Goal: Information Seeking & Learning: Learn about a topic

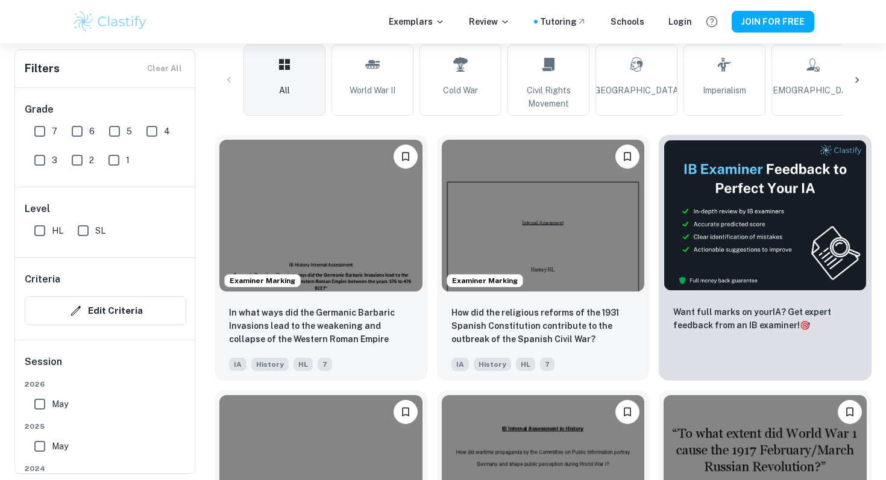
scroll to position [301, 0]
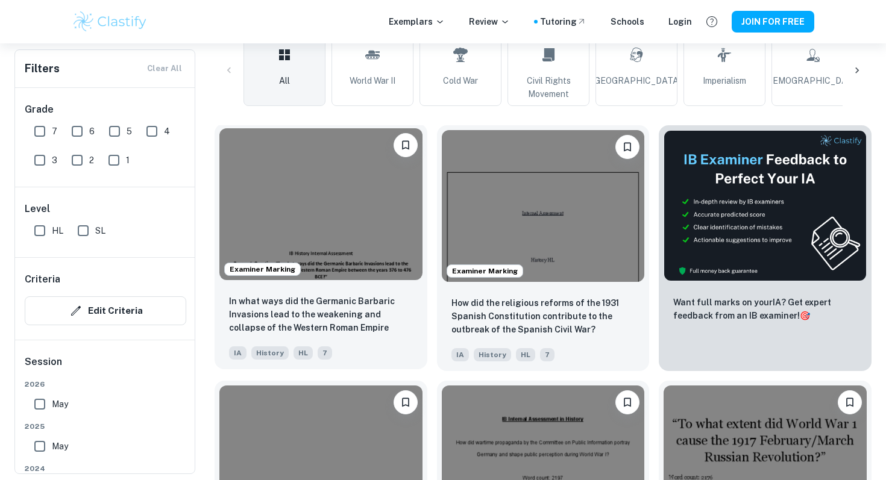
click at [370, 224] on img at bounding box center [320, 204] width 203 height 152
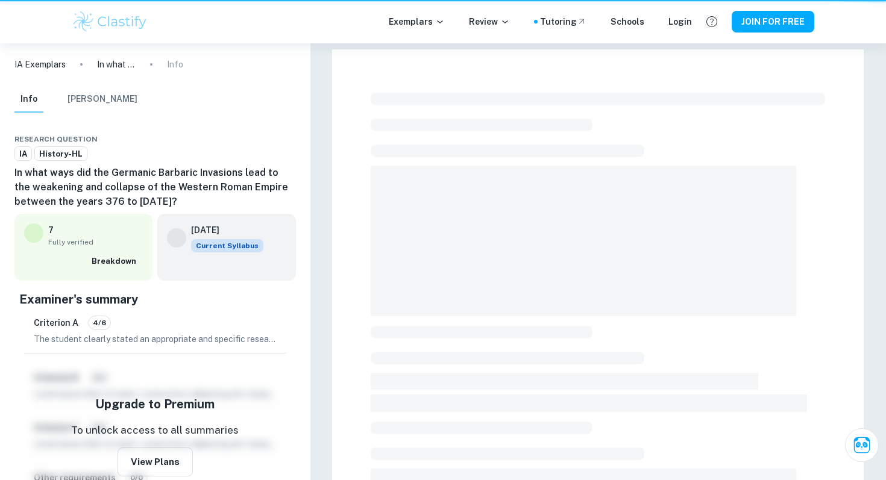
click at [370, 224] on div at bounding box center [598, 425] width 532 height 752
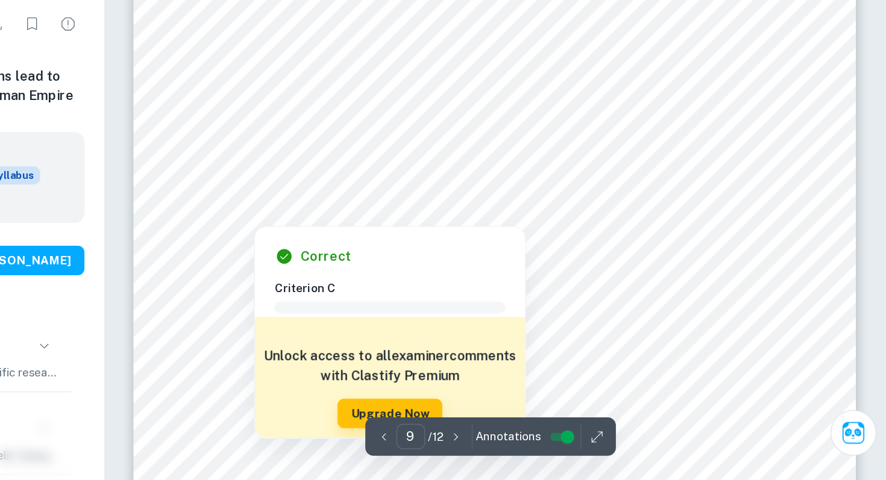
scroll to position [6447, 0]
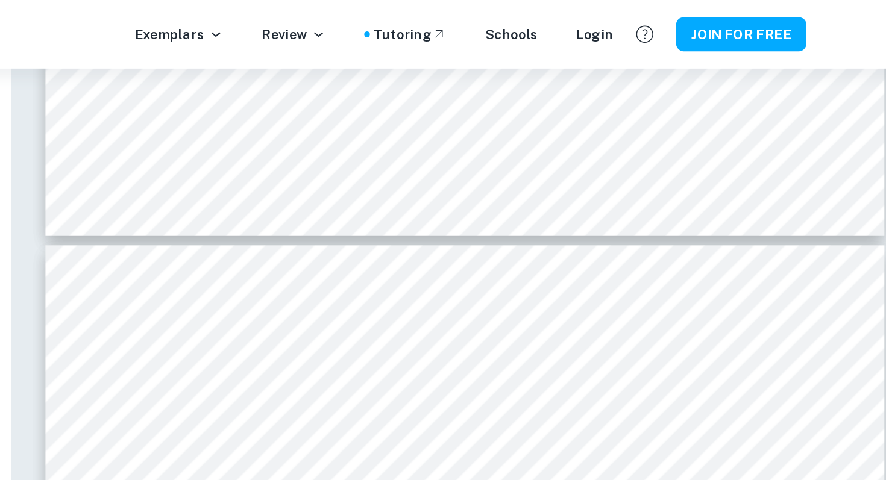
type input "9"
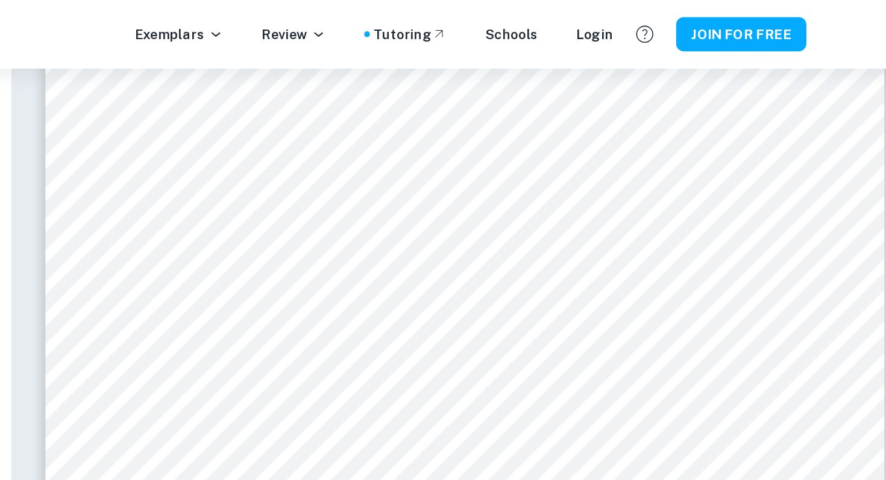
scroll to position [6405, 0]
